Goal: Answer question/provide support: Share knowledge or assist other users

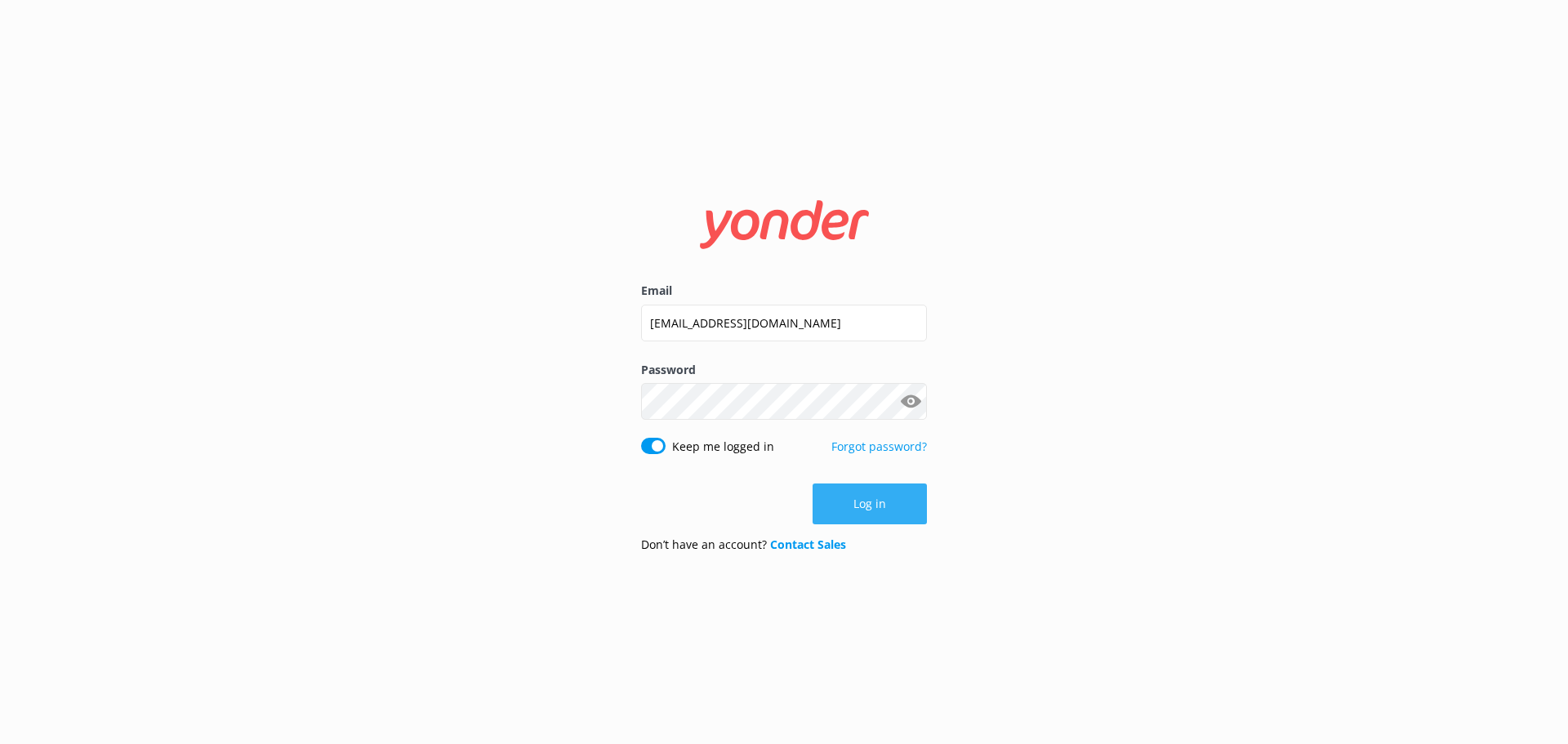
click at [847, 513] on button "Log in" at bounding box center [869, 505] width 114 height 41
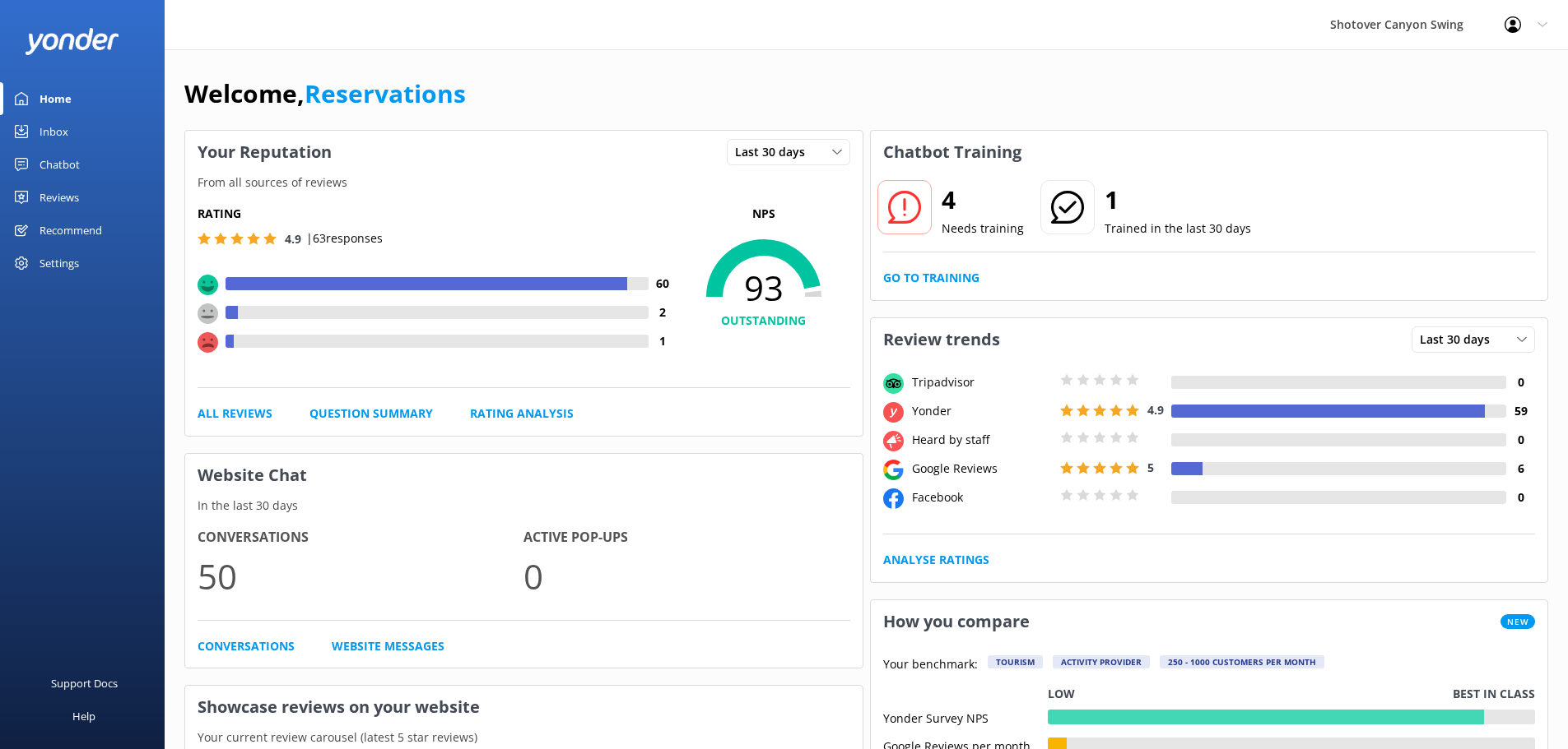
click at [70, 133] on link "Inbox" at bounding box center [83, 131] width 165 height 33
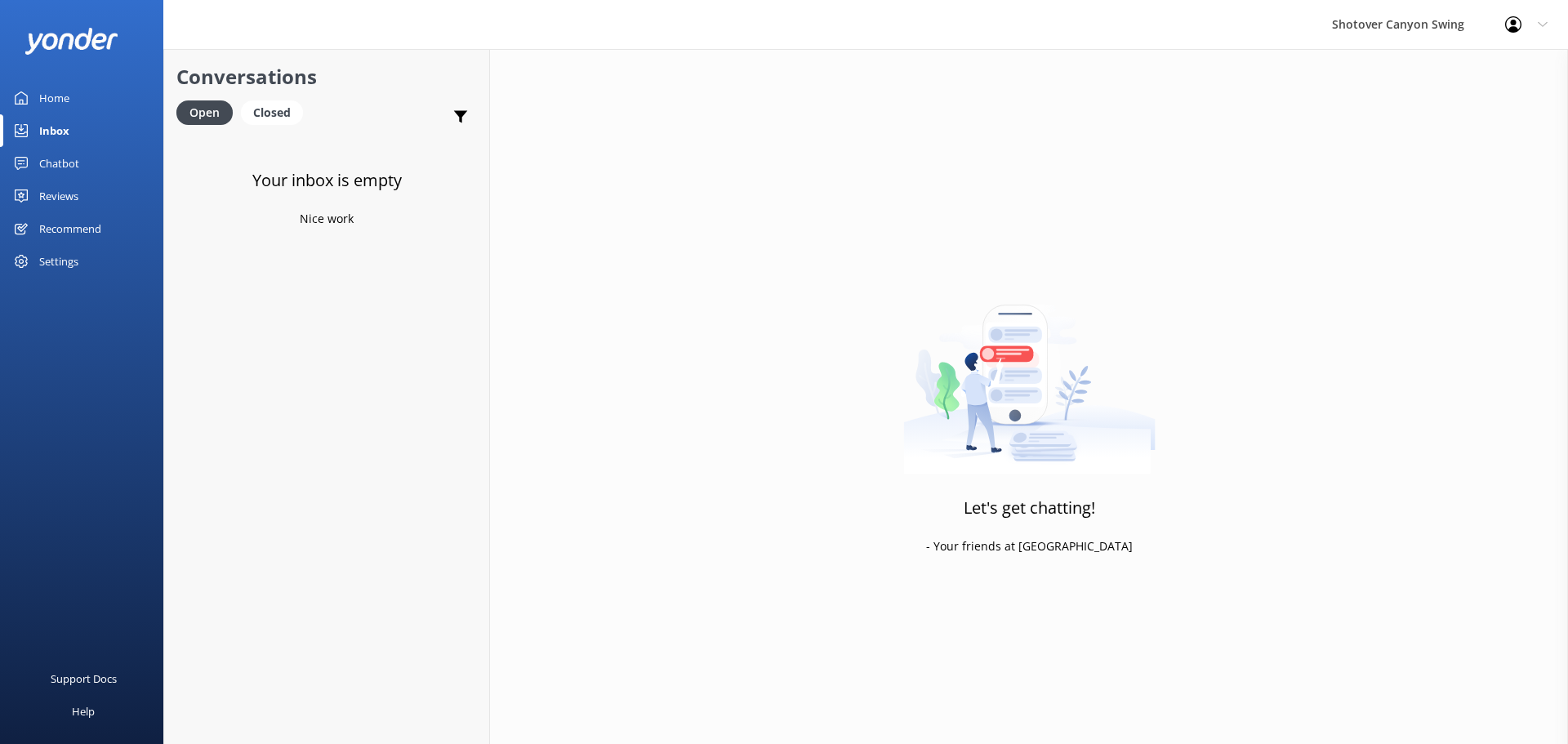
click at [70, 160] on div "Chatbot" at bounding box center [59, 163] width 40 height 33
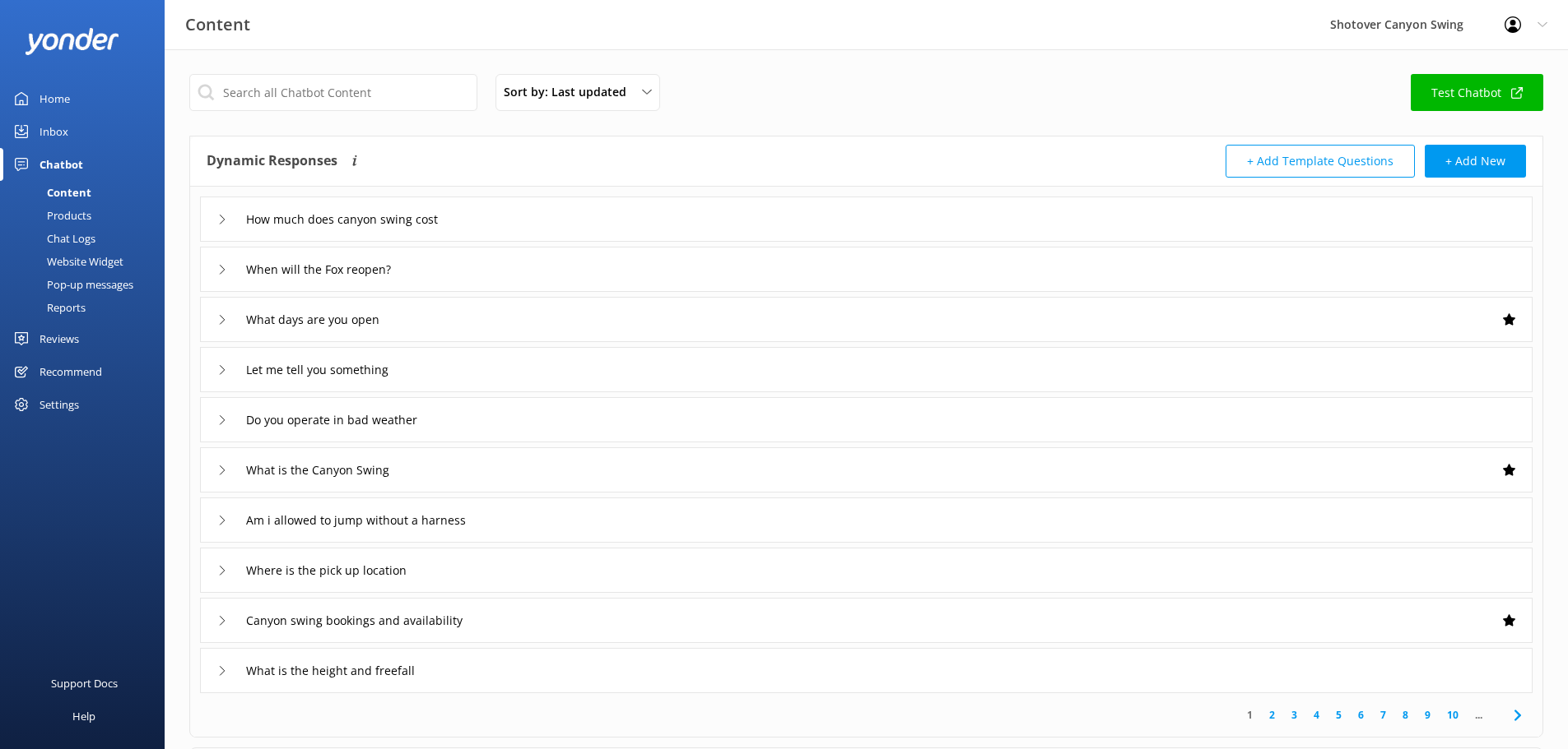
click at [84, 93] on link "Home" at bounding box center [83, 98] width 165 height 33
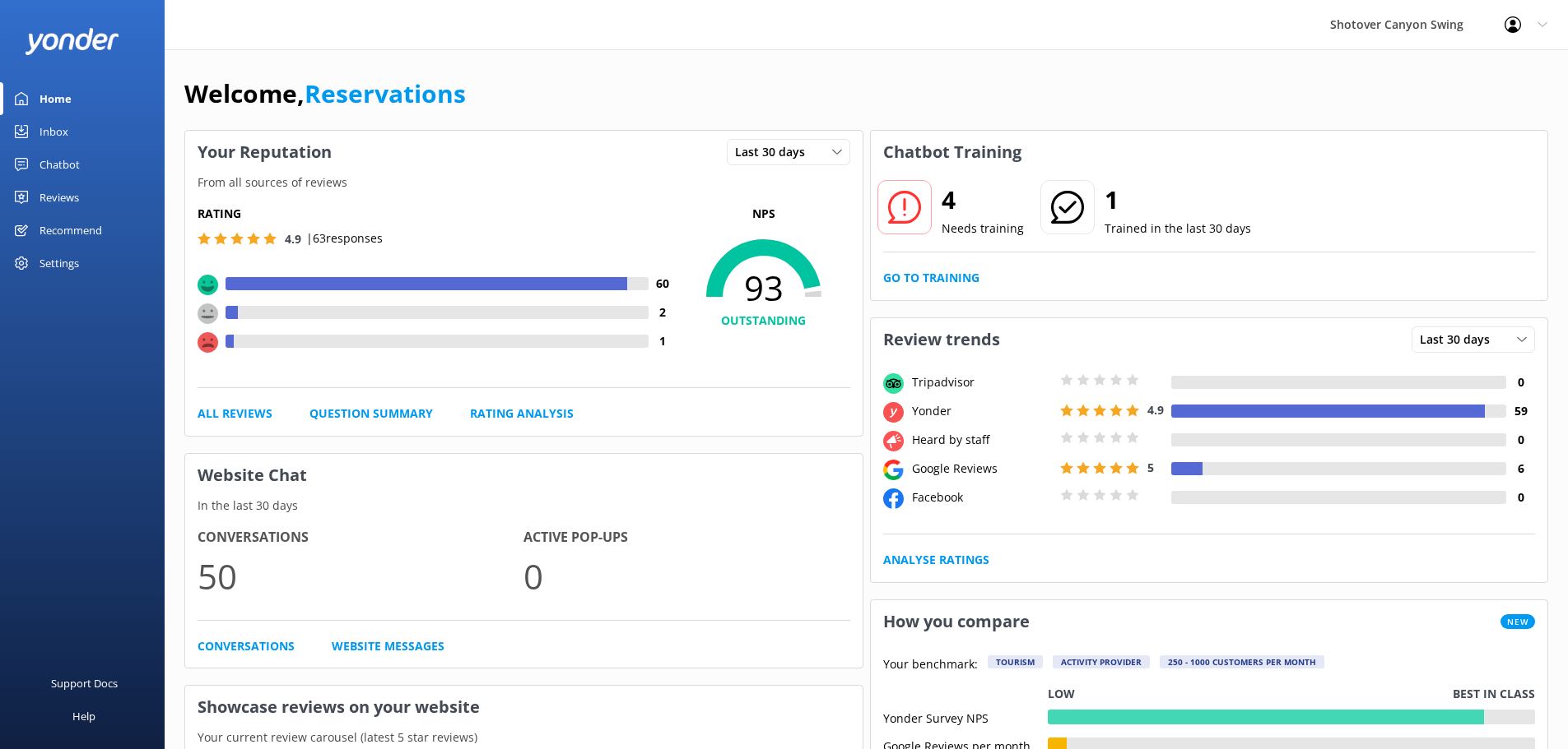
click at [916, 205] on icon at bounding box center [904, 207] width 33 height 33
click at [938, 277] on link "Go to Training" at bounding box center [931, 277] width 97 height 18
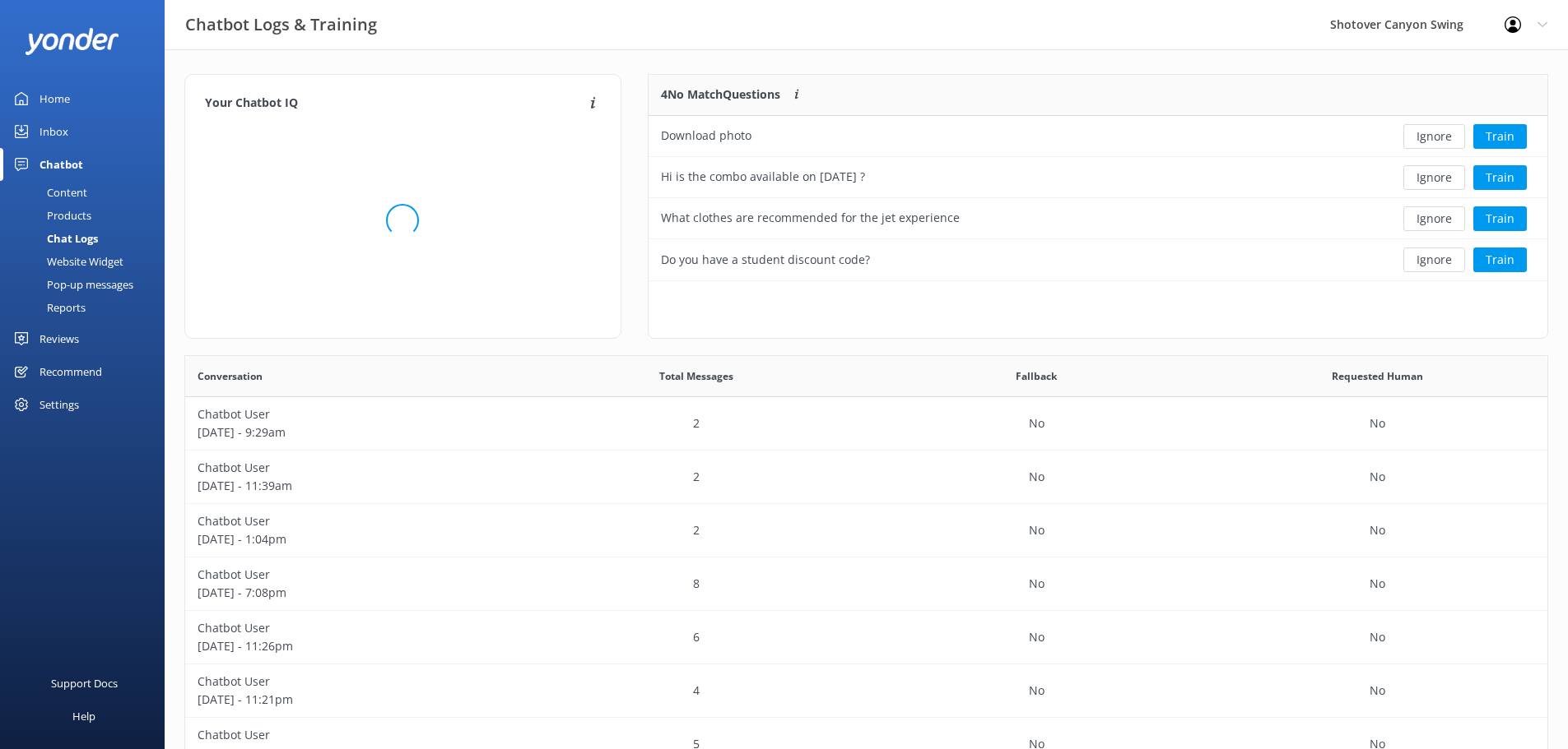
scroll to position [564, 1349]
click at [1502, 134] on button "Train" at bounding box center [1500, 137] width 53 height 24
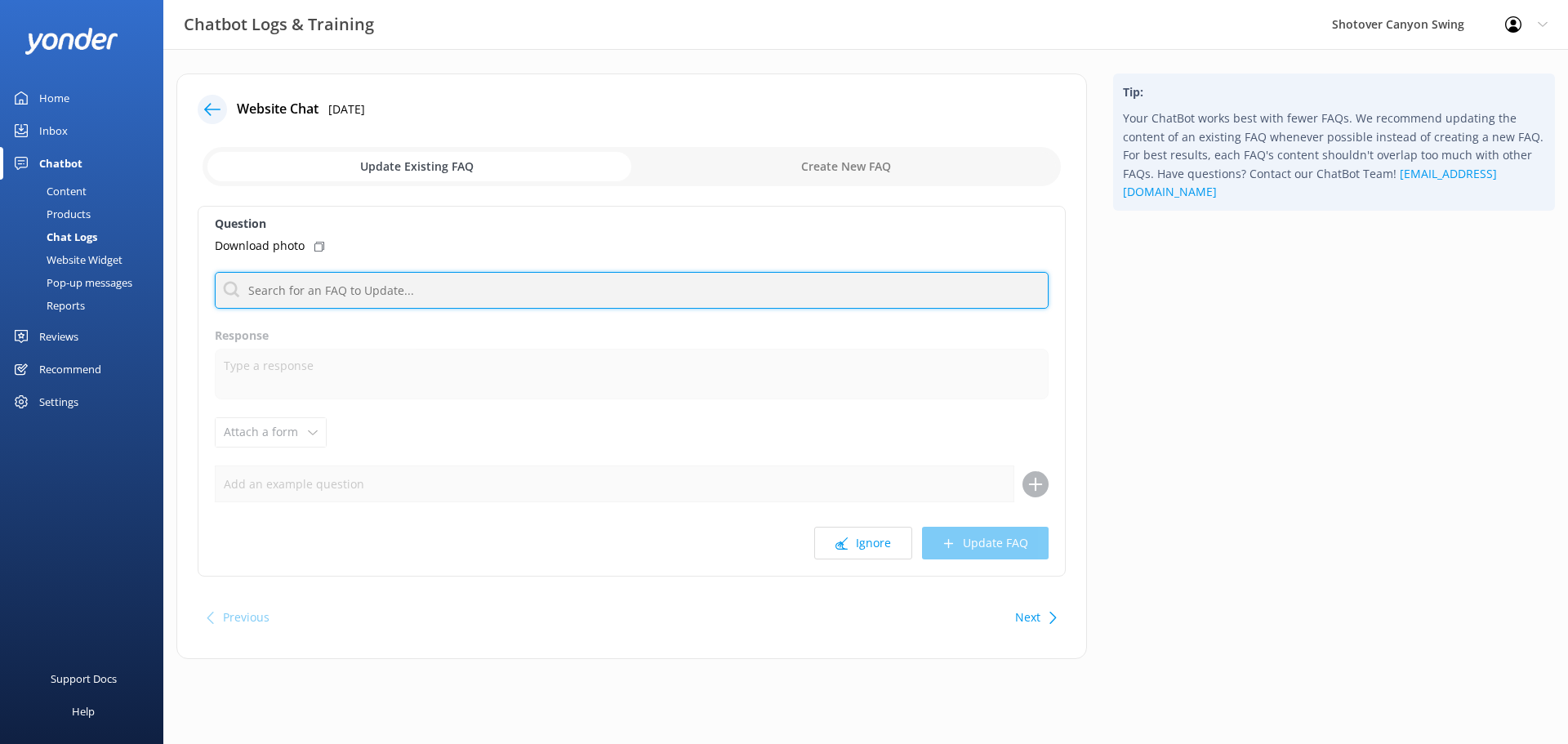
click at [583, 291] on input "text" at bounding box center [632, 290] width 834 height 36
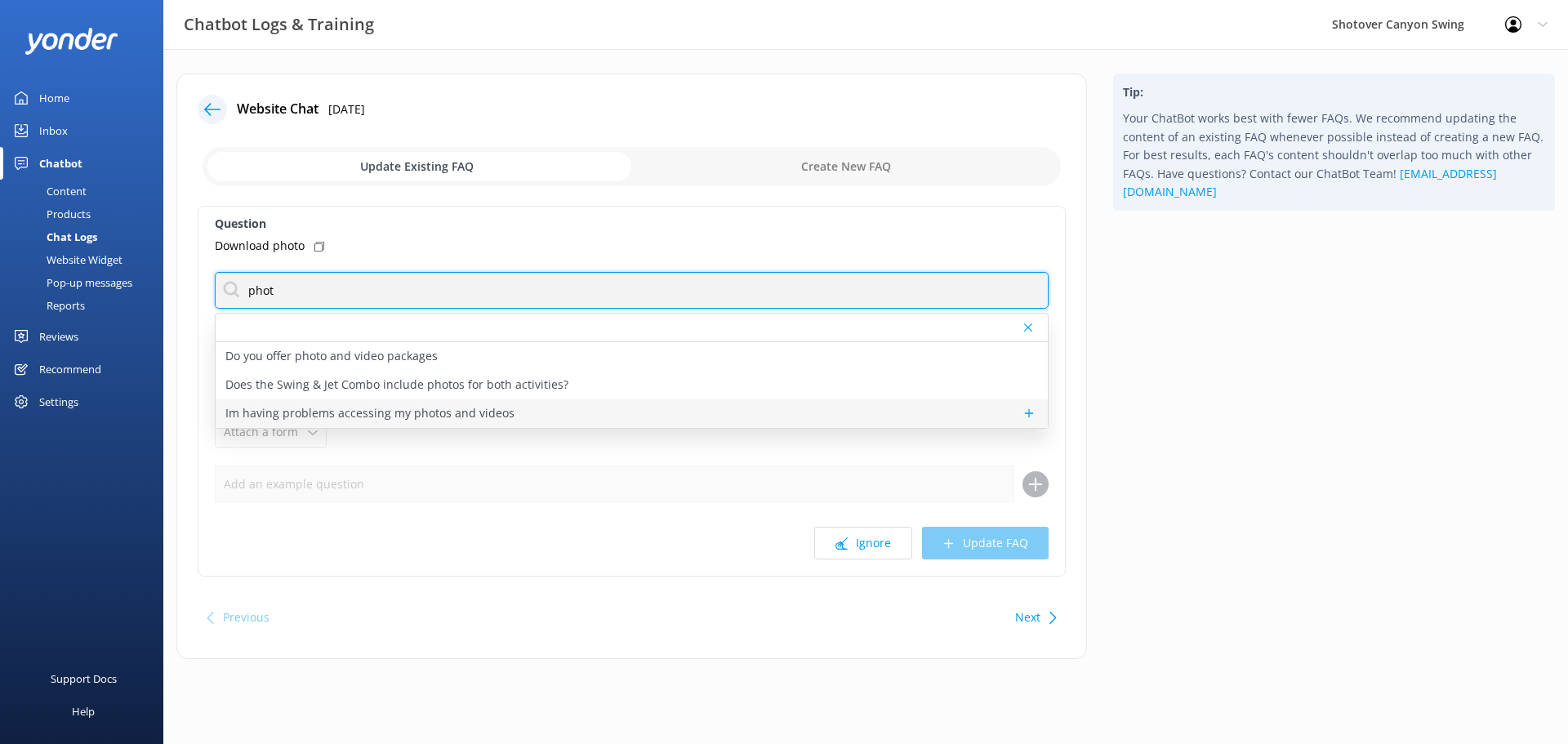
type input "phot"
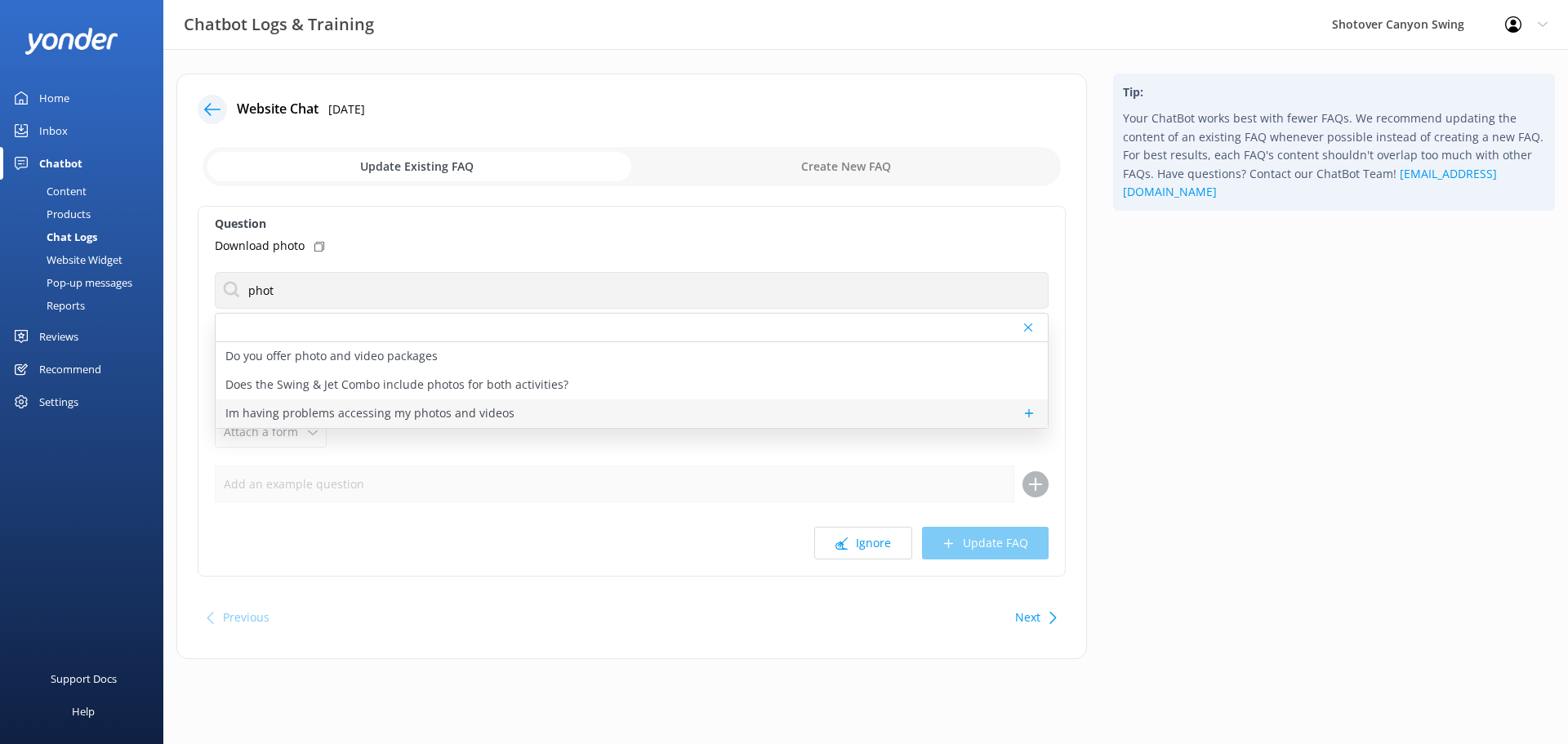
click at [558, 412] on div "Im having problems accessing my photos and videos" at bounding box center [632, 413] width 832 height 29
type textarea "If you are having problems downloading or viewing your photos and videos see [D…"
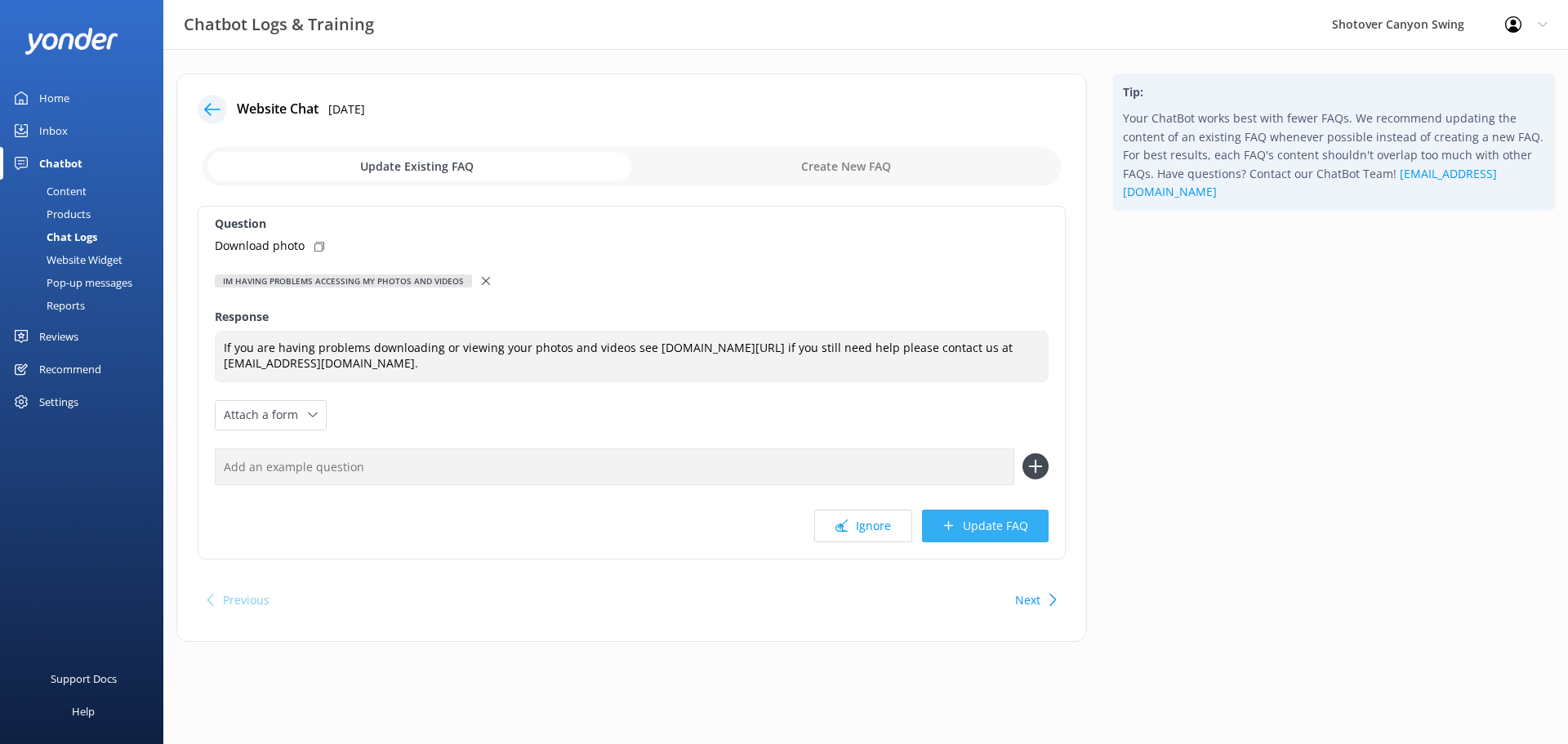
click at [1015, 521] on button "Update FAQ" at bounding box center [985, 526] width 127 height 33
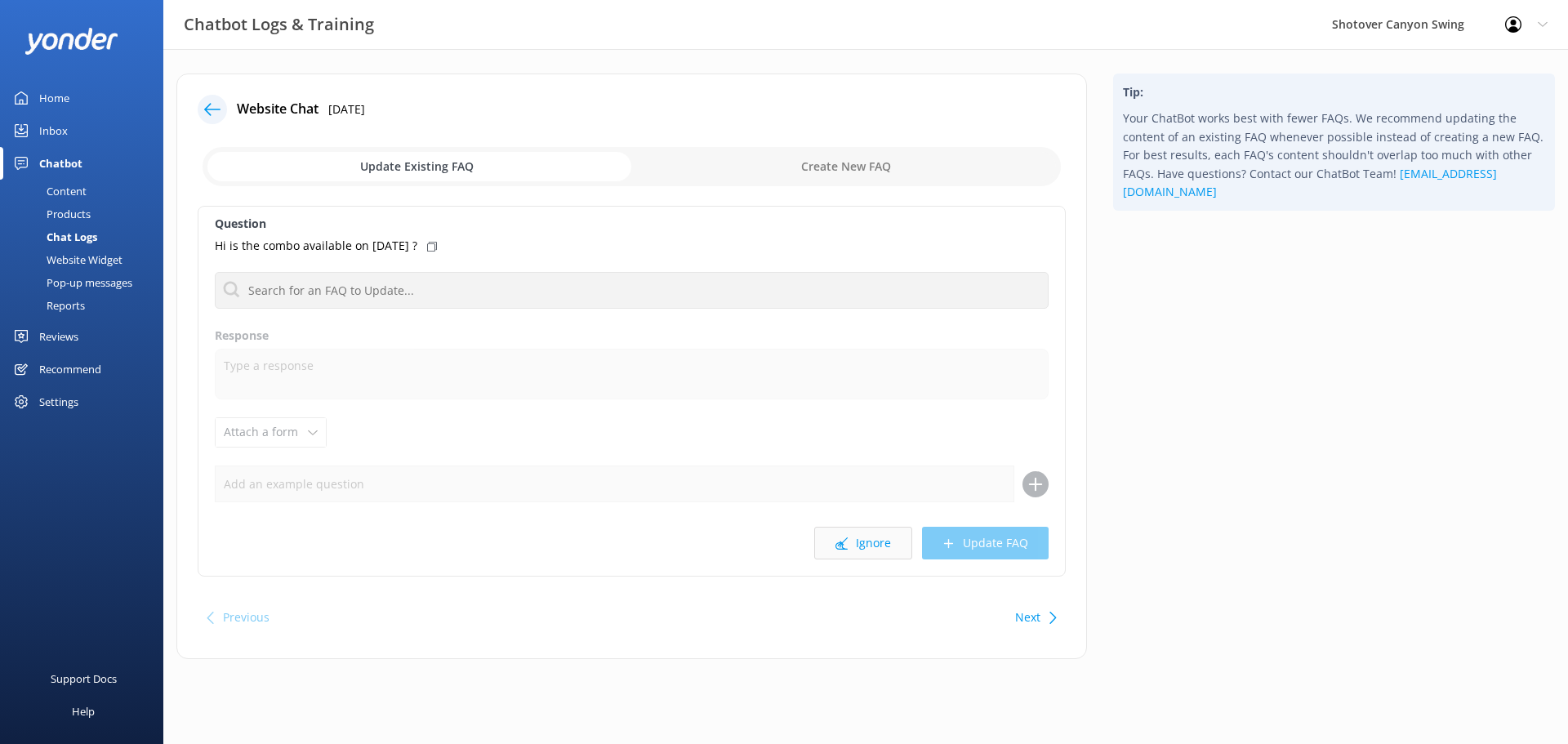
click at [868, 547] on button "Ignore" at bounding box center [863, 543] width 98 height 33
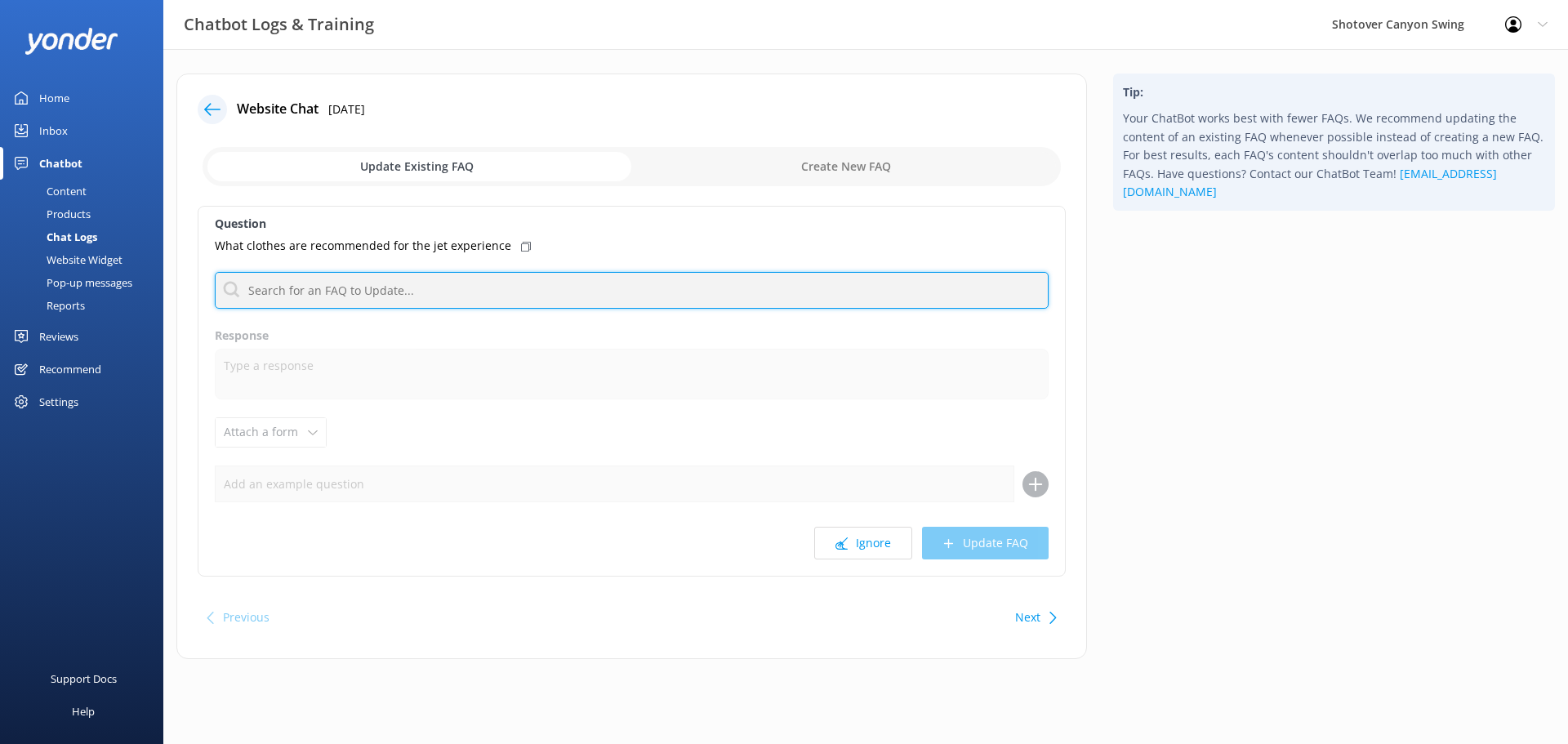
click at [543, 289] on input "text" at bounding box center [632, 290] width 834 height 36
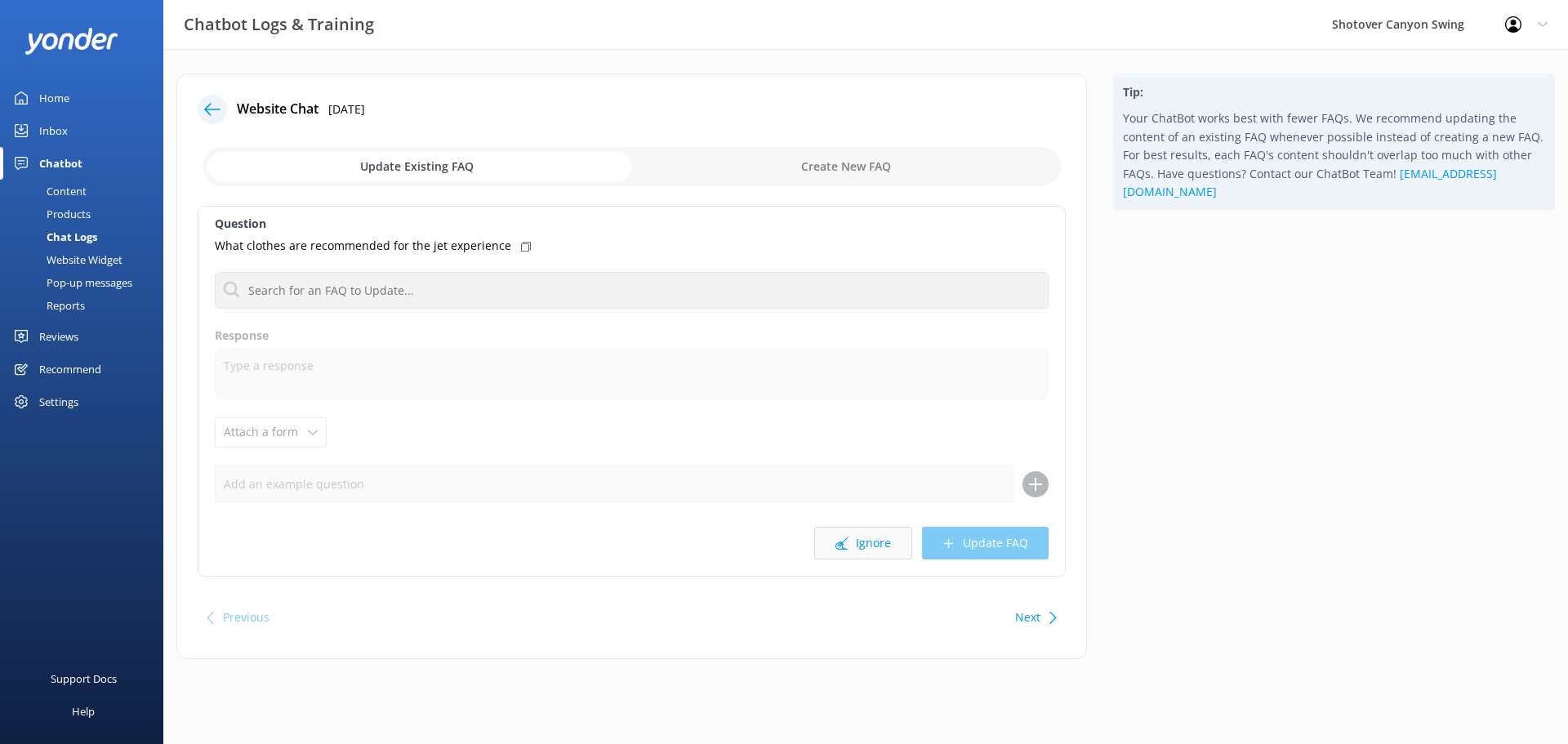
click at [870, 544] on button "Ignore" at bounding box center [863, 543] width 98 height 33
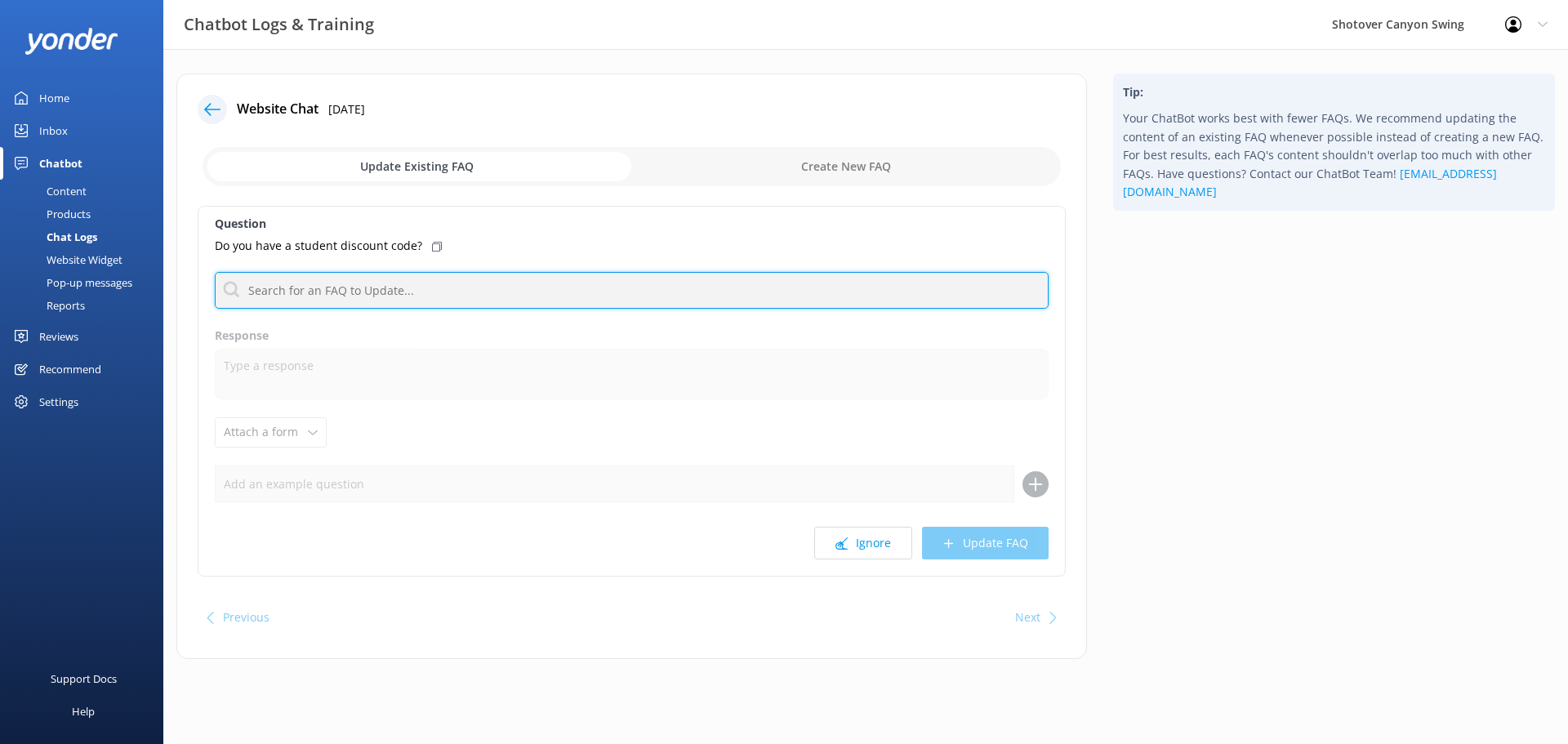
click at [454, 292] on input "text" at bounding box center [632, 290] width 834 height 36
type input "dis"
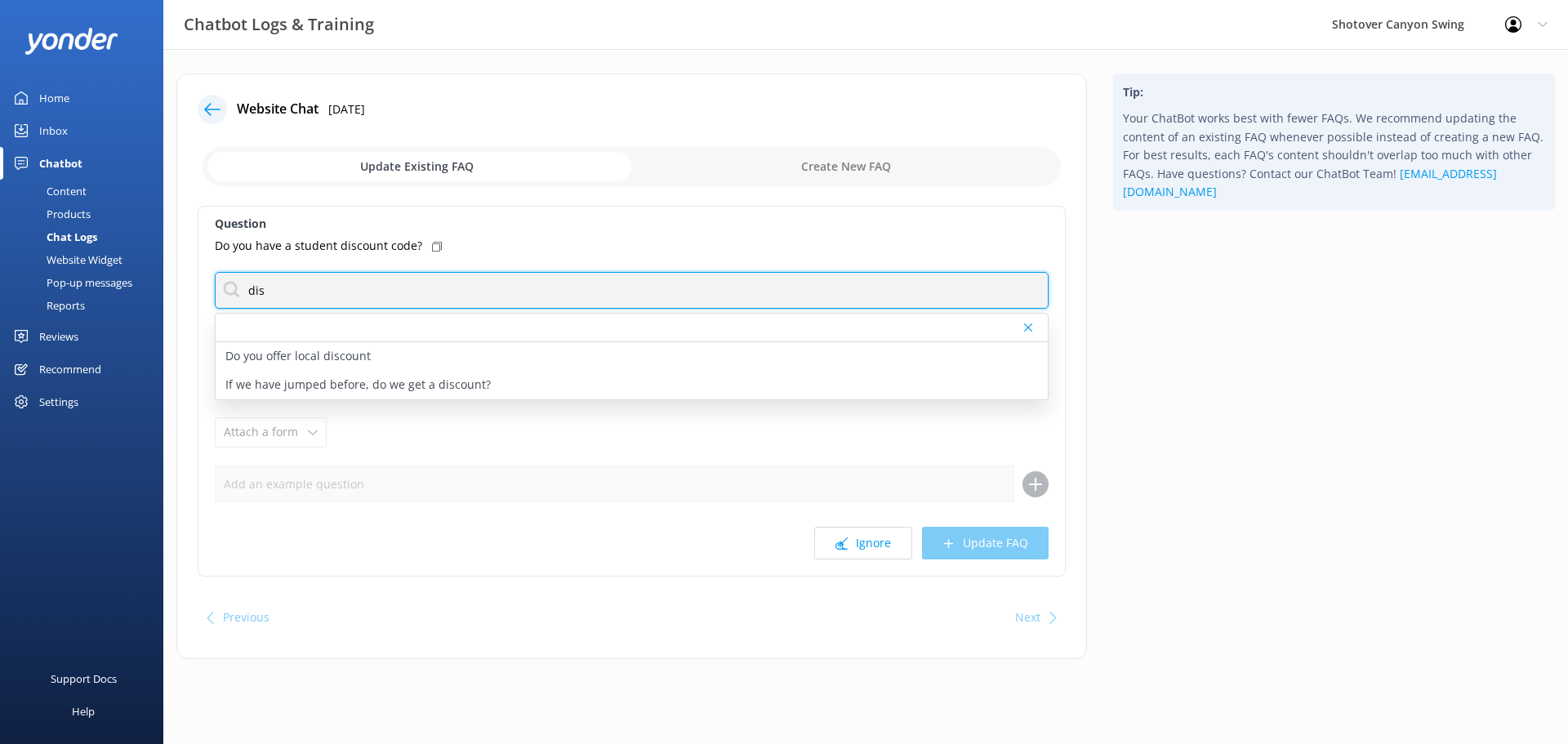
drag, startPoint x: 430, startPoint y: 297, endPoint x: 241, endPoint y: 276, distance: 190.2
click at [241, 276] on input "dis" at bounding box center [632, 290] width 834 height 36
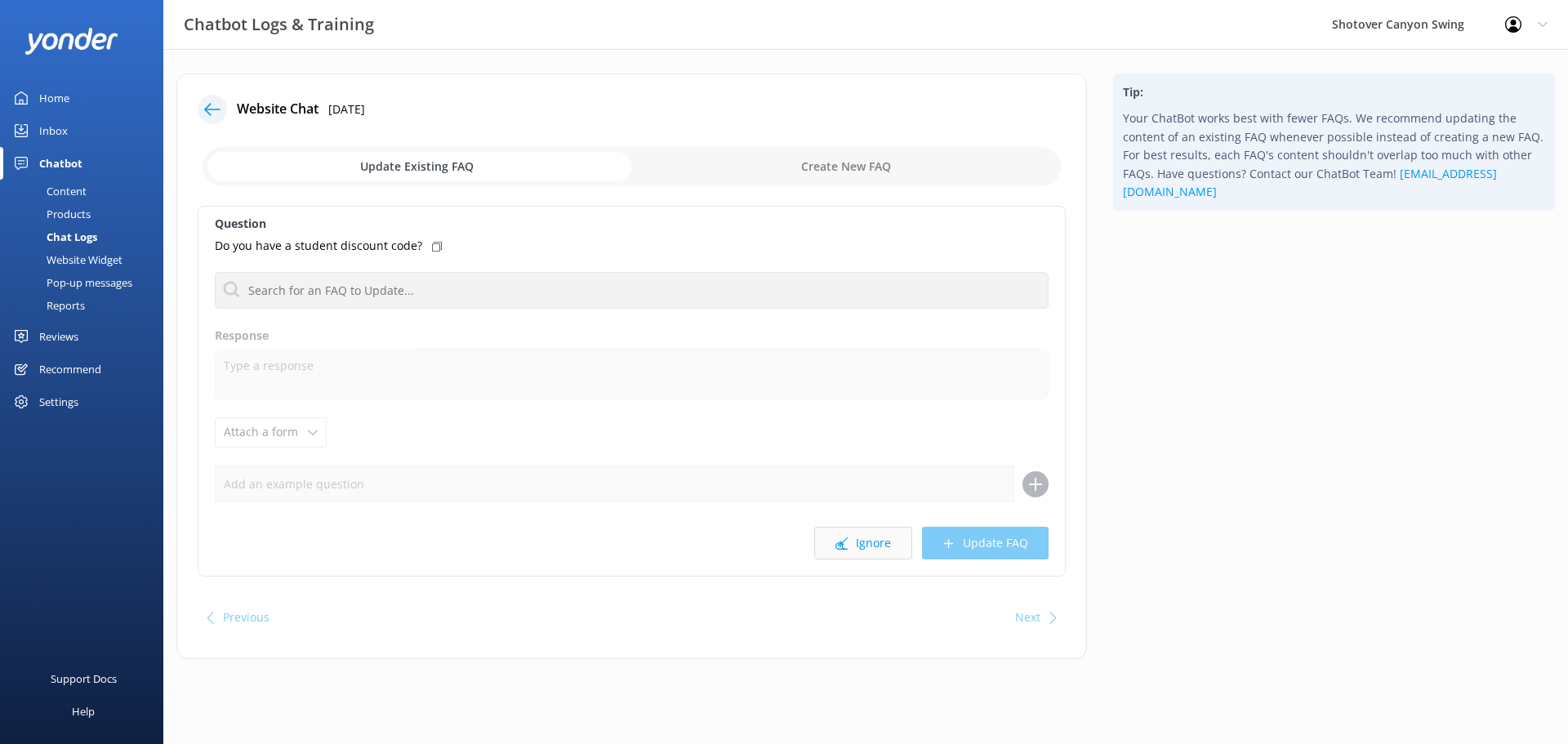
click at [884, 542] on button "Ignore" at bounding box center [863, 543] width 98 height 33
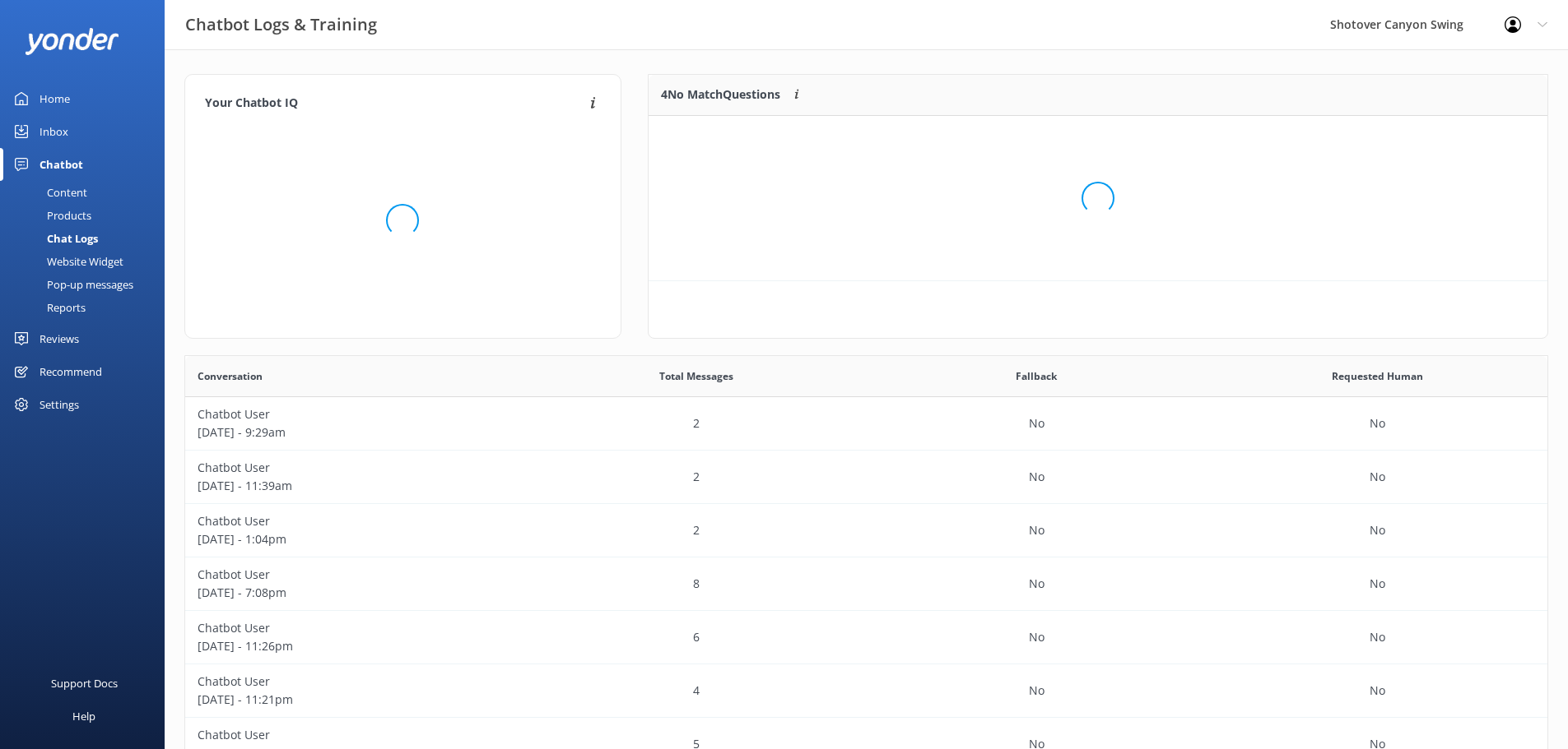
scroll to position [193, 886]
